Goal: Check status: Check status

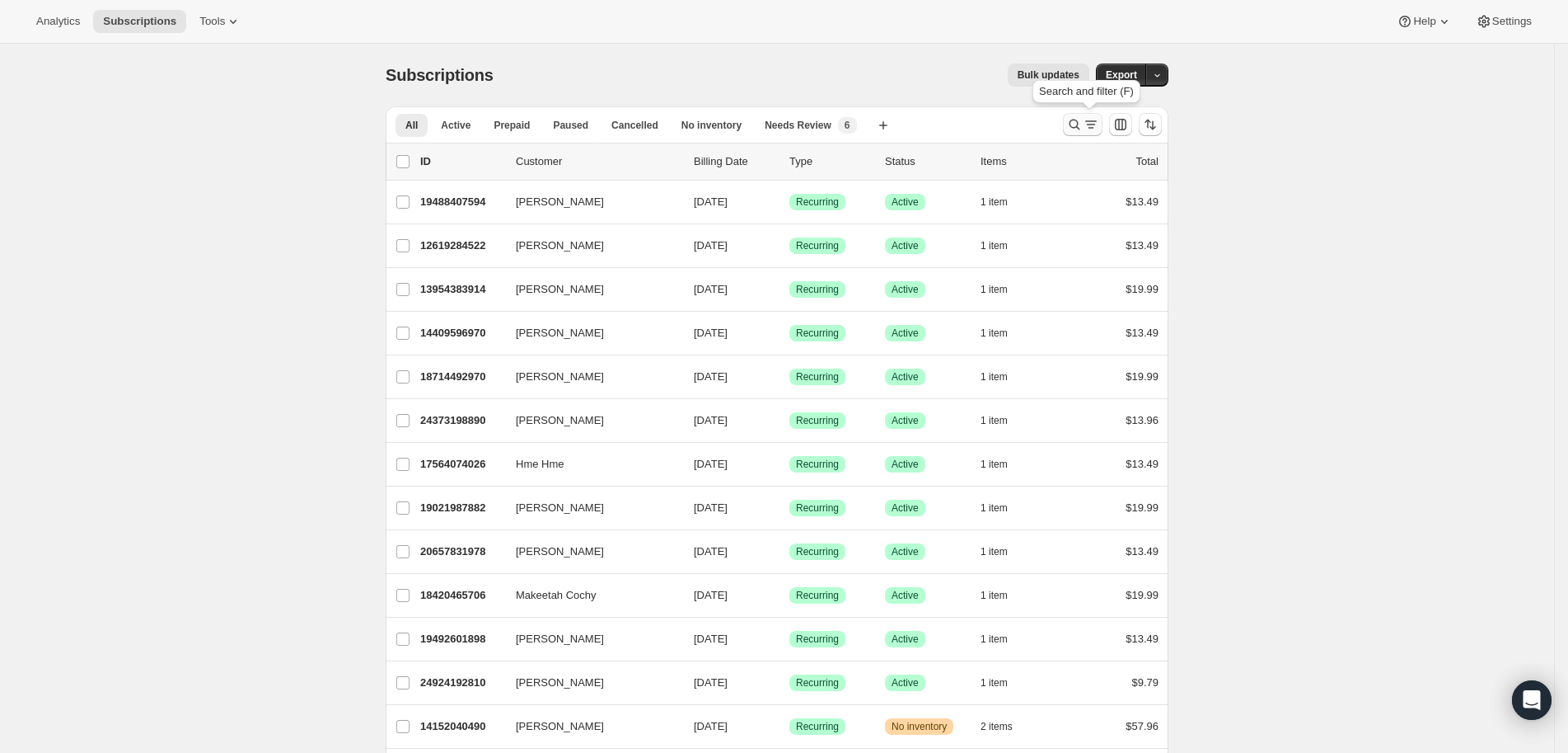
click at [1083, 116] on icon "Search and filter results" at bounding box center [1074, 124] width 16 height 16
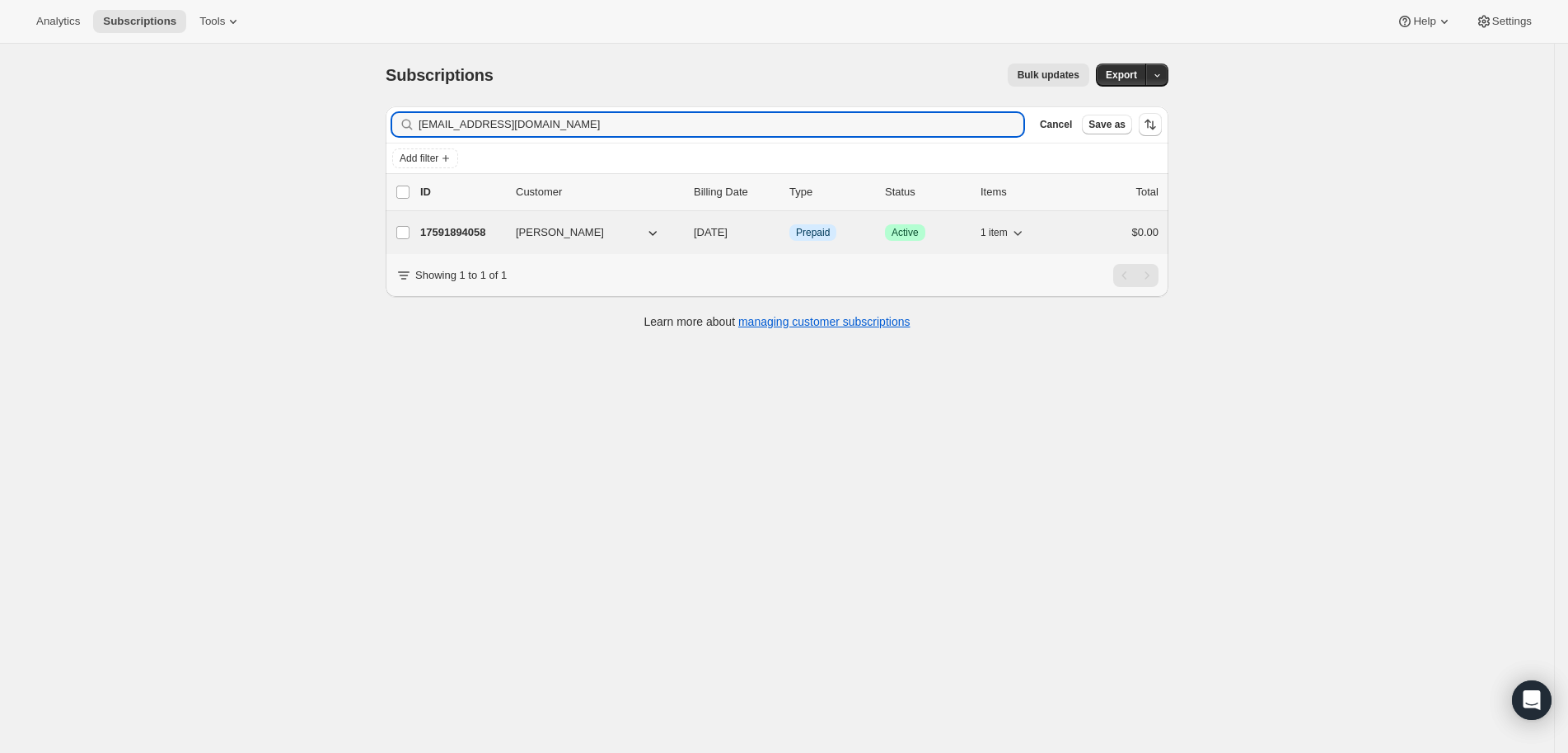
type input "[EMAIL_ADDRESS][DOMAIN_NAME]"
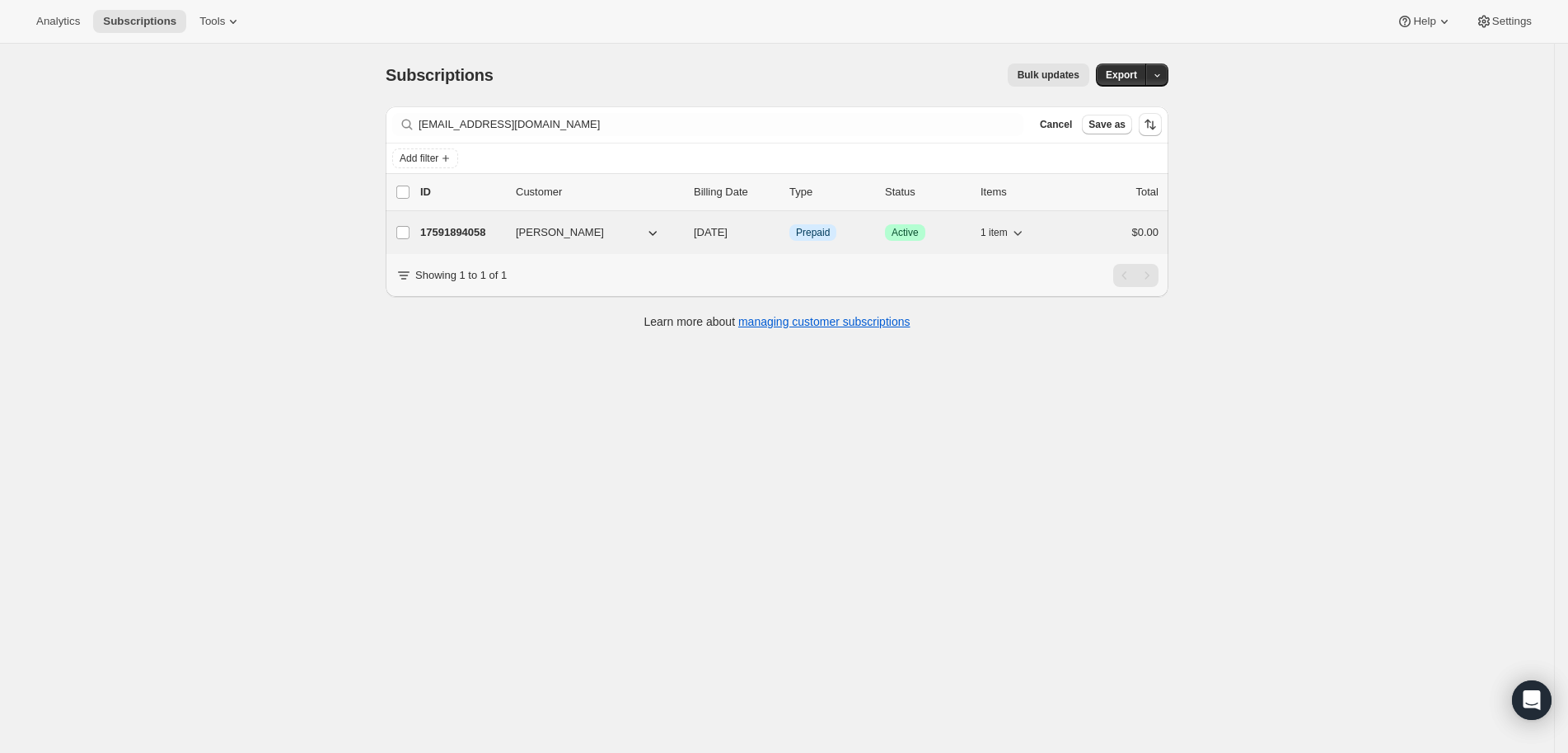
click at [458, 234] on p "17591894058" at bounding box center [461, 232] width 83 height 16
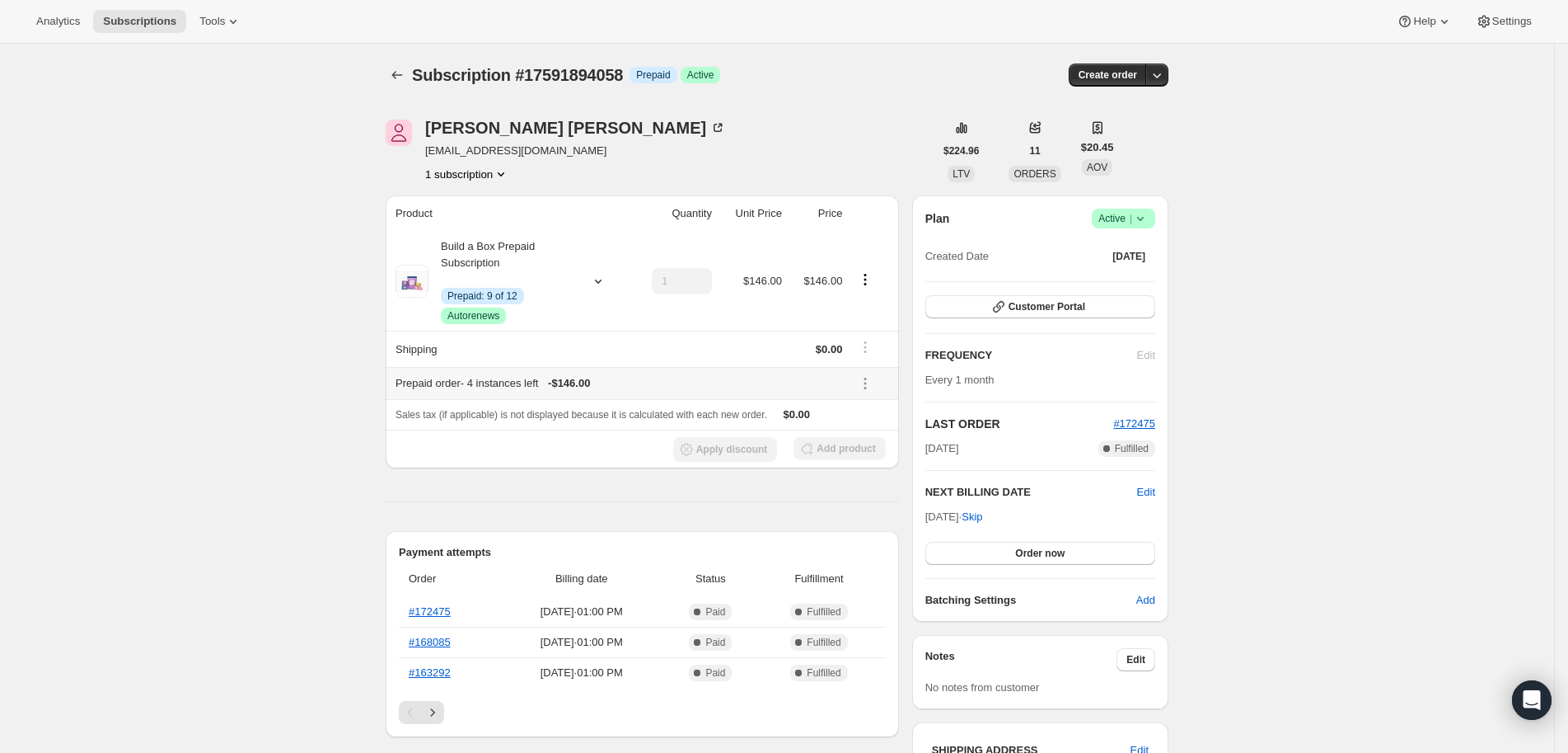
click at [672, 376] on div "Prepaid order - 4 instances left - $146.00" at bounding box center [619, 382] width 447 height 16
click at [672, 376] on div "Prepaid order - 4 instances left - $146.00" at bounding box center [619, 382] width 447 height 16
click at [412, 72] on div at bounding box center [398, 75] width 26 height 23
click at [405, 71] on icon "Subscriptions" at bounding box center [397, 74] width 16 height 16
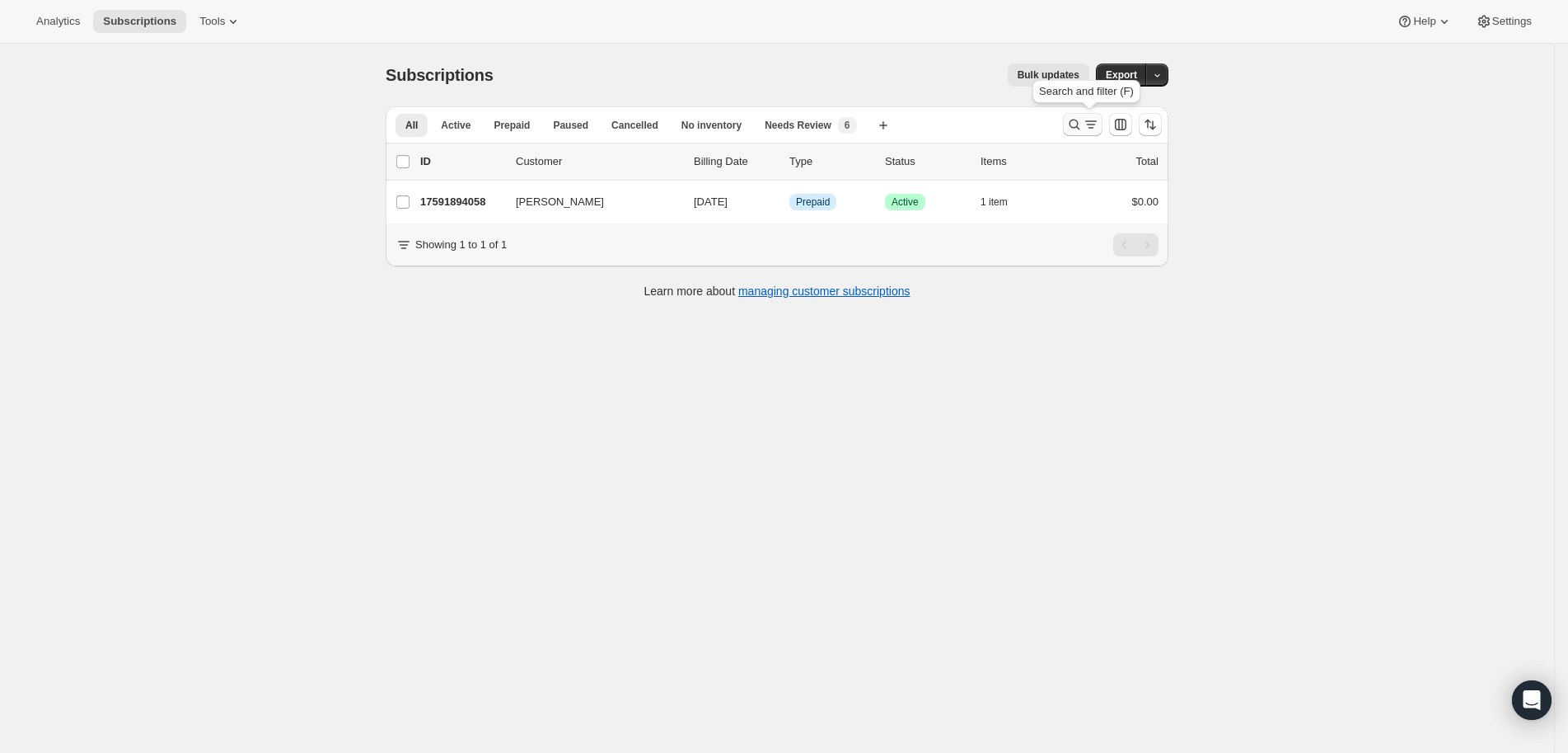
click at [1083, 131] on icon "Search and filter results" at bounding box center [1074, 124] width 16 height 16
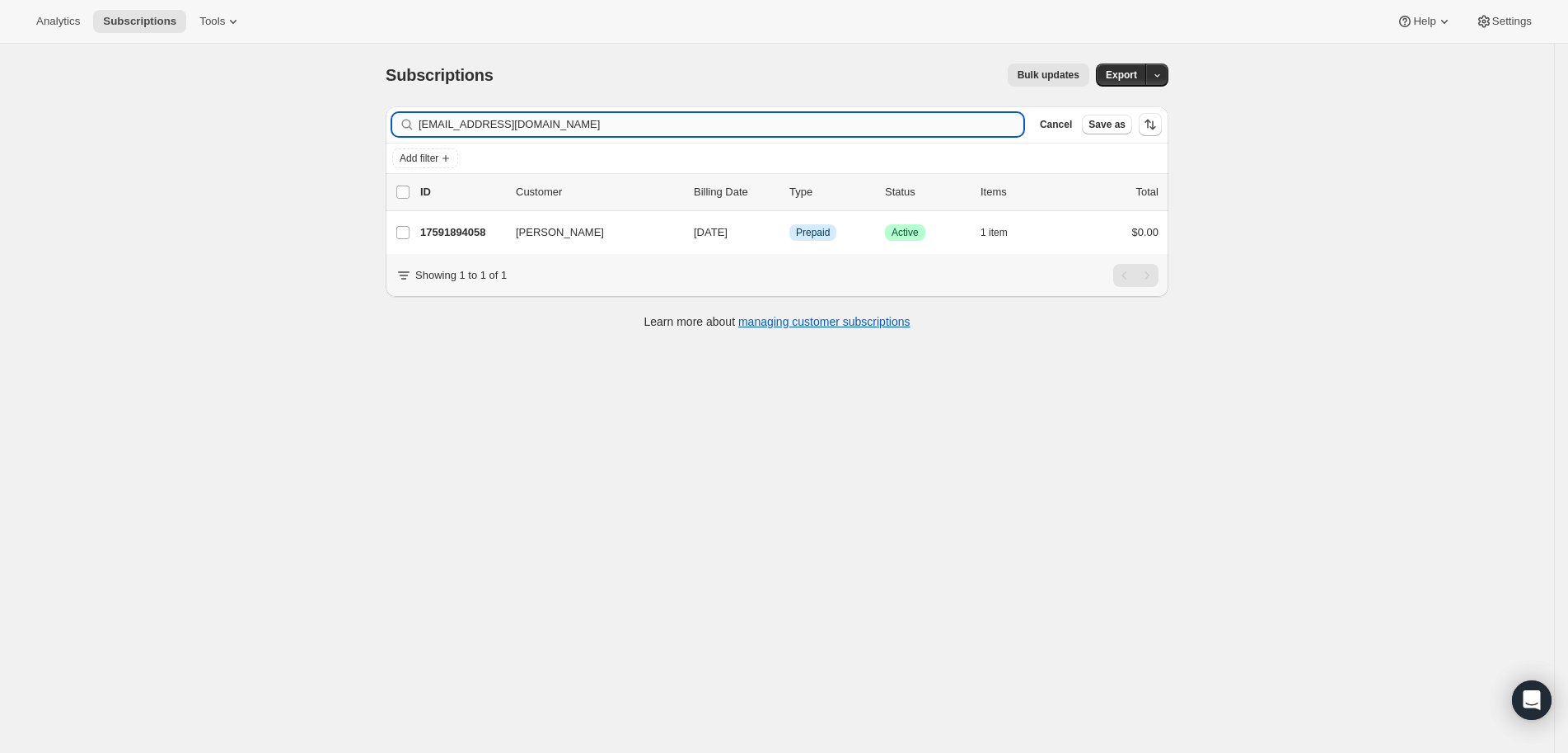
click at [614, 115] on input "[EMAIL_ADDRESS][DOMAIN_NAME]" at bounding box center [721, 124] width 605 height 23
click at [614, 114] on input "[EMAIL_ADDRESS][DOMAIN_NAME]" at bounding box center [721, 124] width 605 height 23
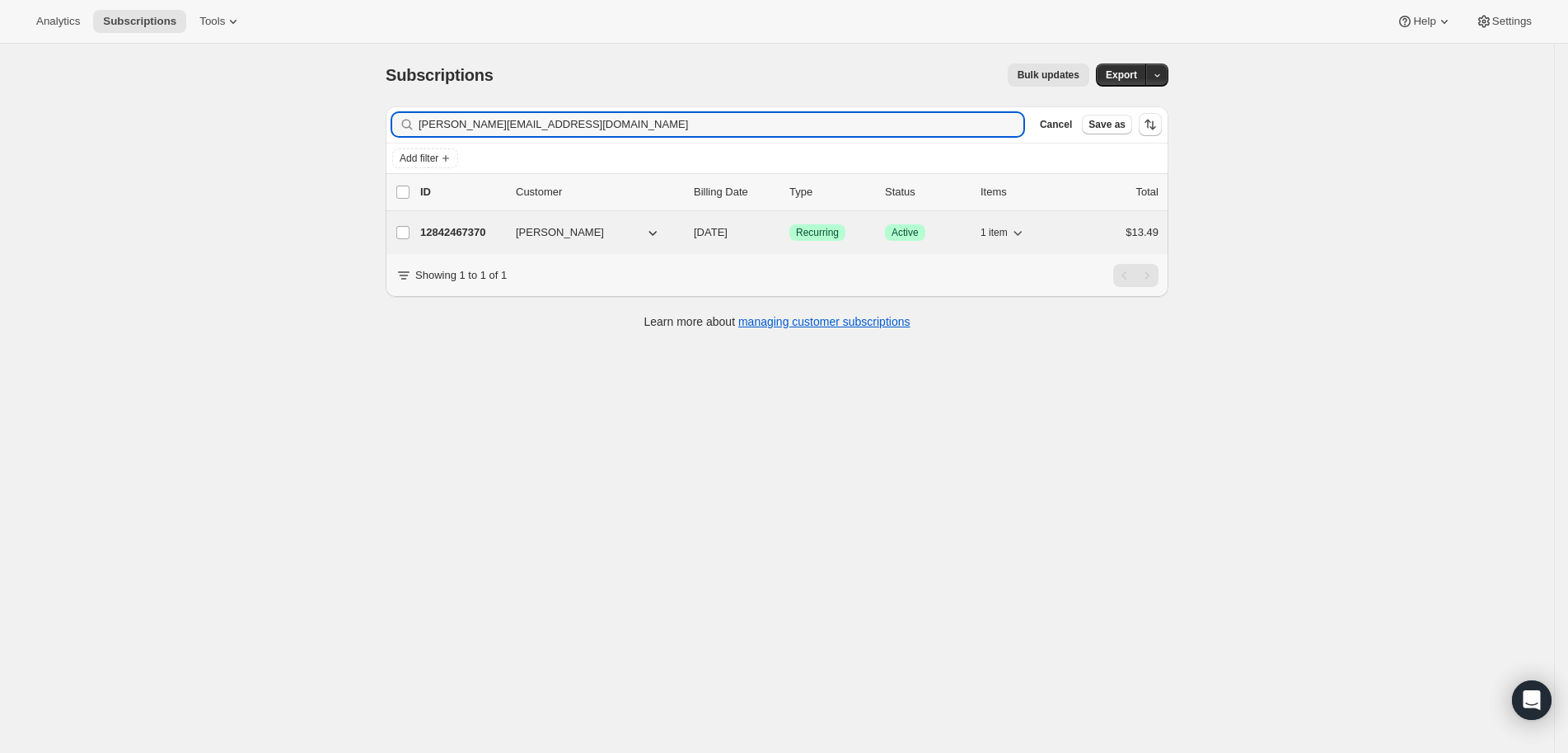
type input "[PERSON_NAME][EMAIL_ADDRESS][DOMAIN_NAME]"
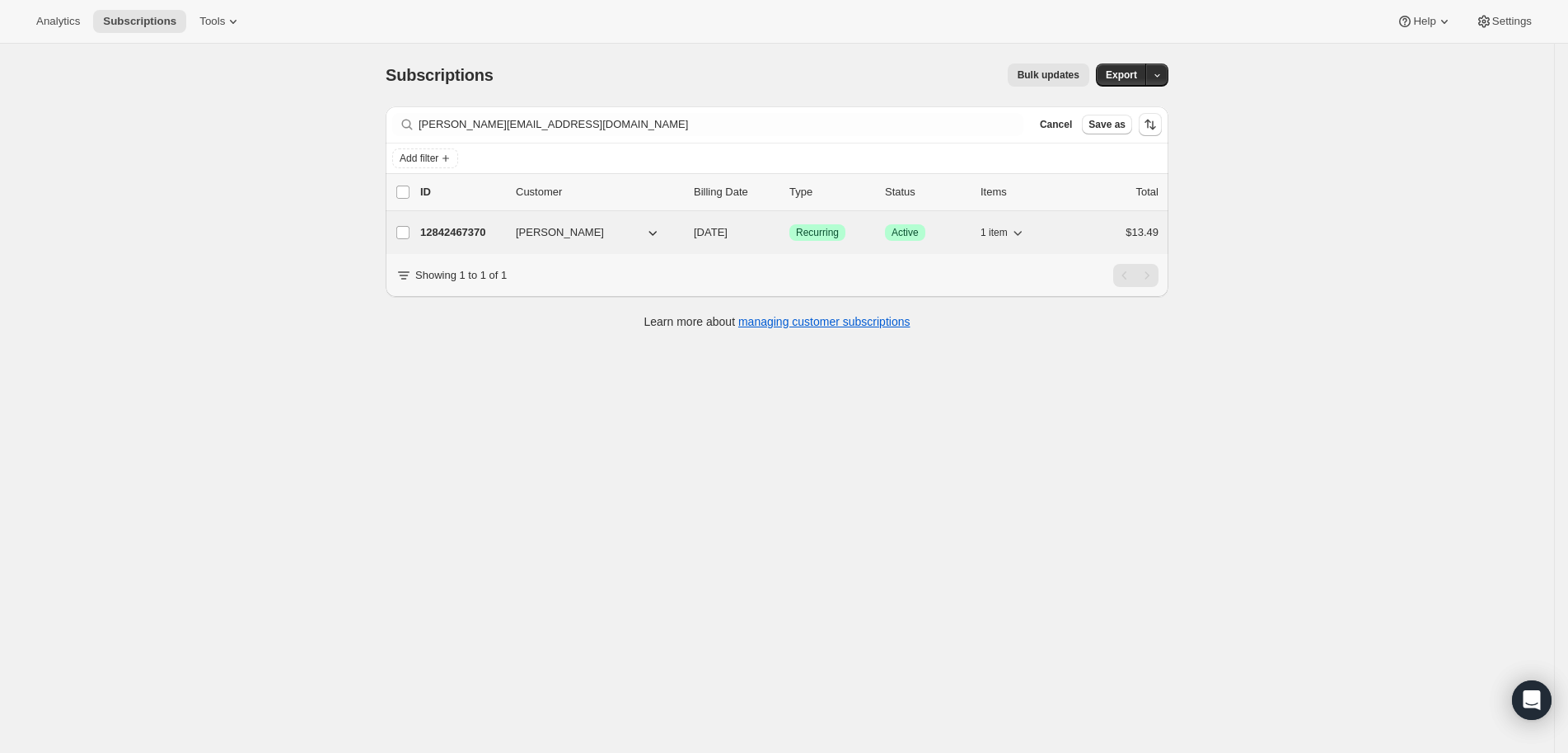
click at [475, 228] on p "12842467370" at bounding box center [461, 232] width 83 height 16
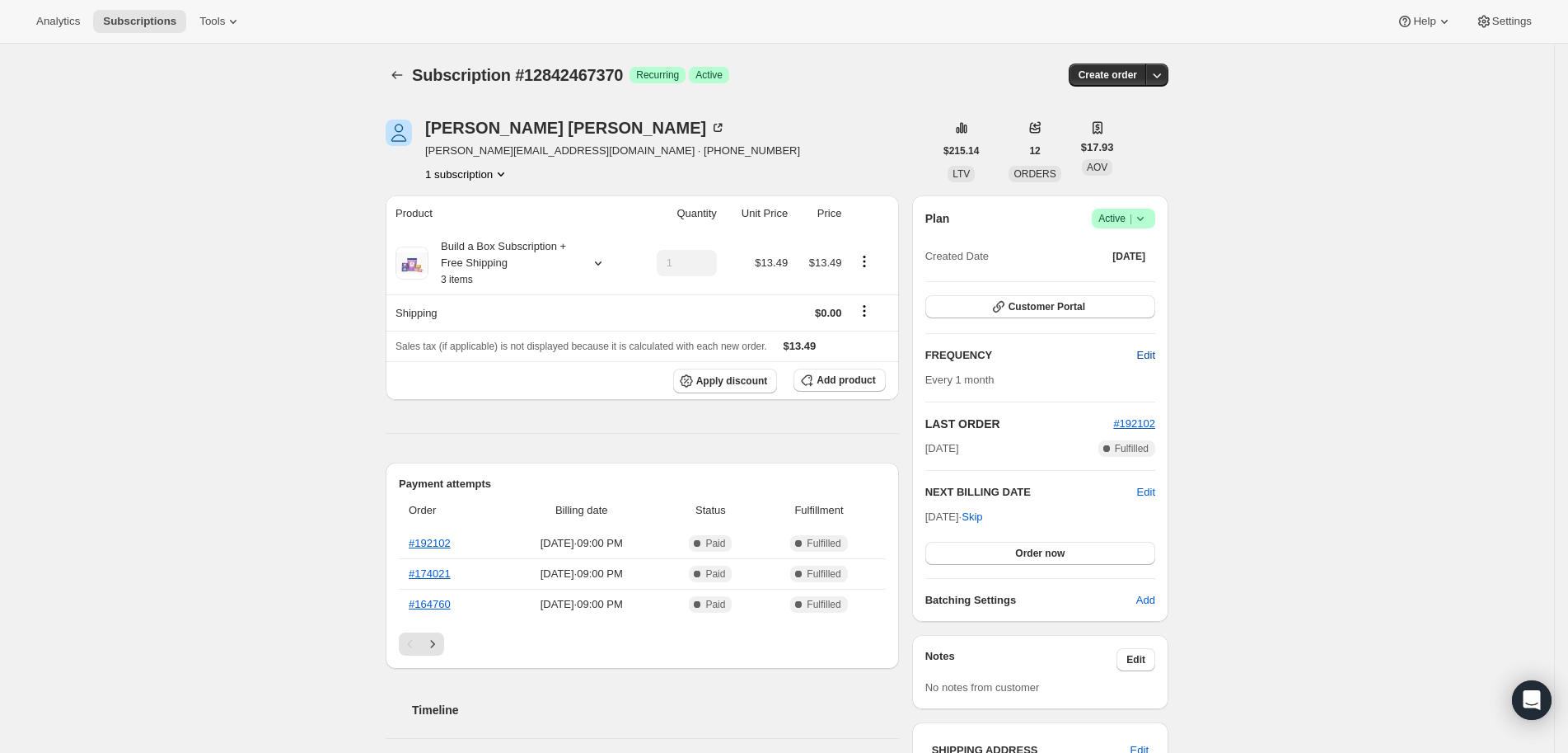
click at [1165, 355] on button "Edit" at bounding box center [1146, 355] width 38 height 26
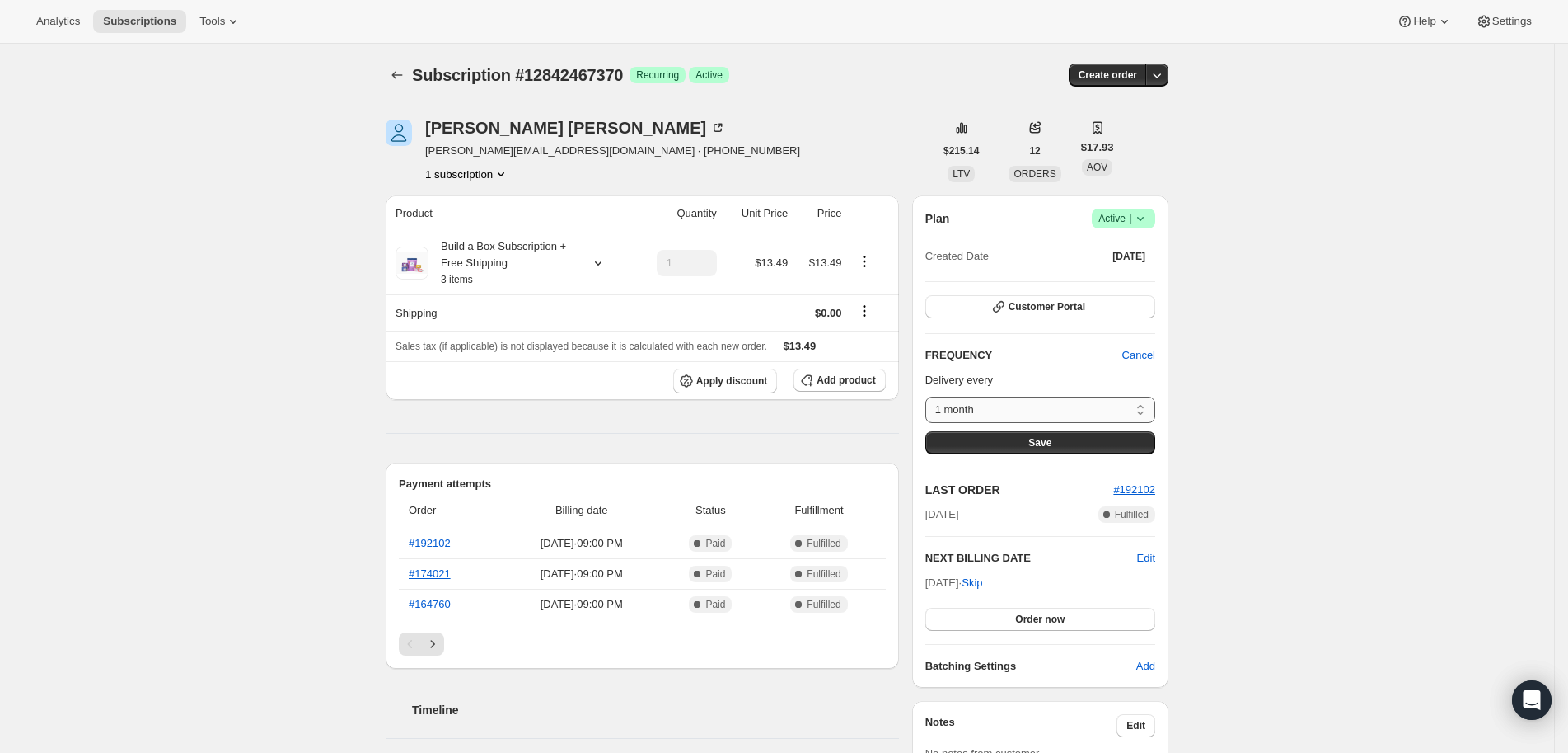
click at [1080, 410] on select "1 month 2 months 3 months Custom..." at bounding box center [1040, 410] width 230 height 26
click at [398, 69] on icon "Subscriptions" at bounding box center [397, 74] width 16 height 16
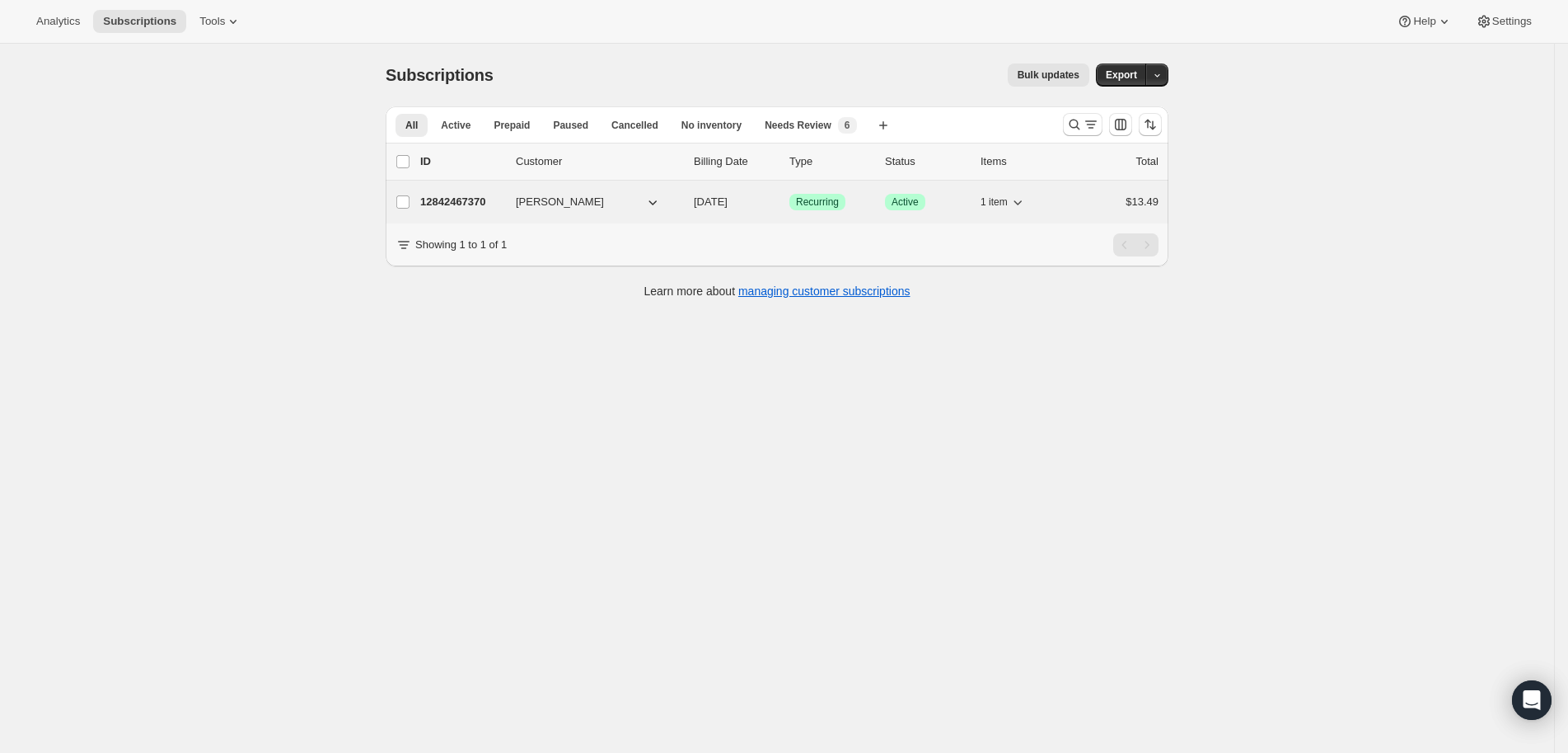
click at [477, 201] on p "12842467370" at bounding box center [461, 201] width 83 height 16
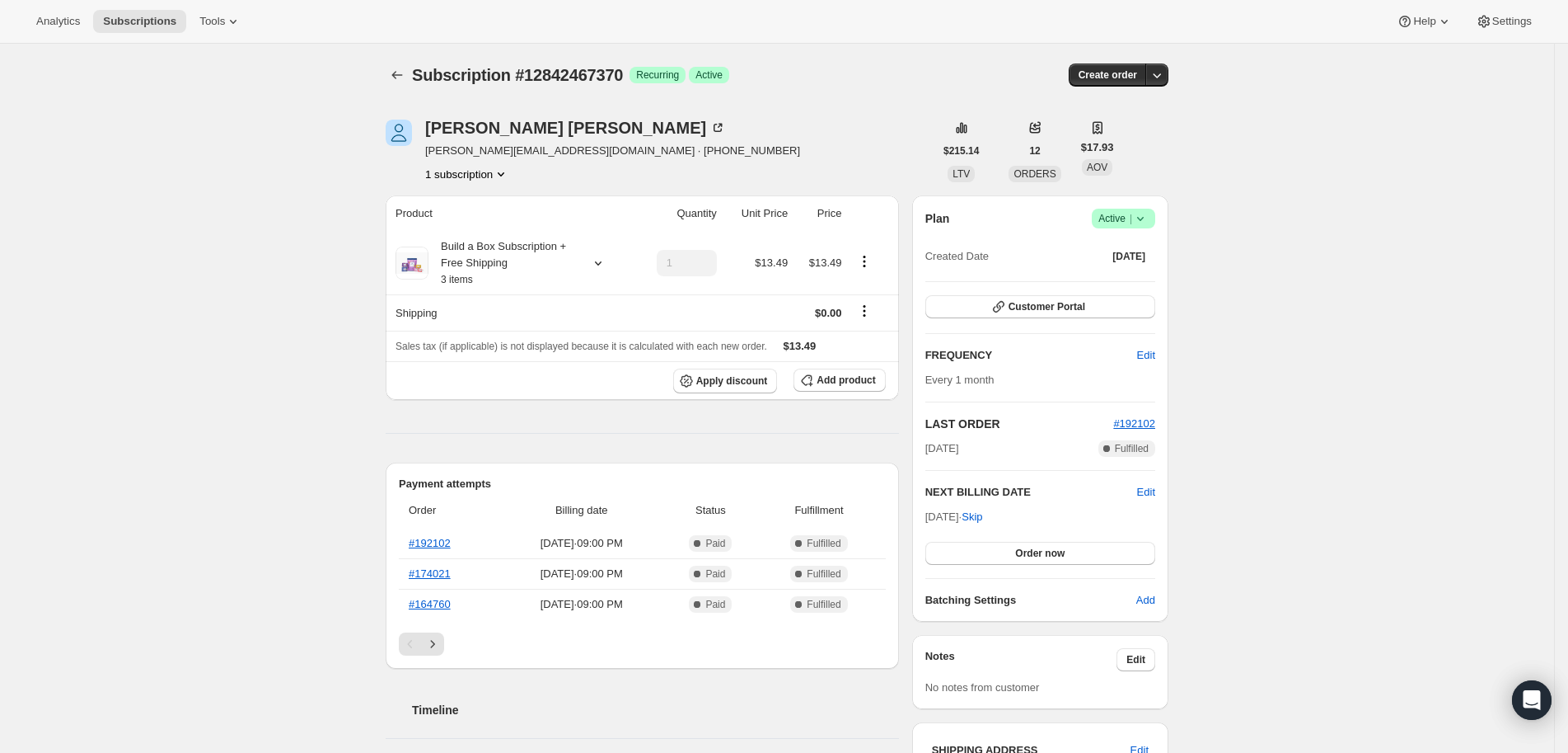
click at [1293, 336] on div "Subscription #12842467370. This page is ready Subscription #12842467370 Success…" at bounding box center [777, 695] width 1554 height 1303
